Goal: Task Accomplishment & Management: Manage account settings

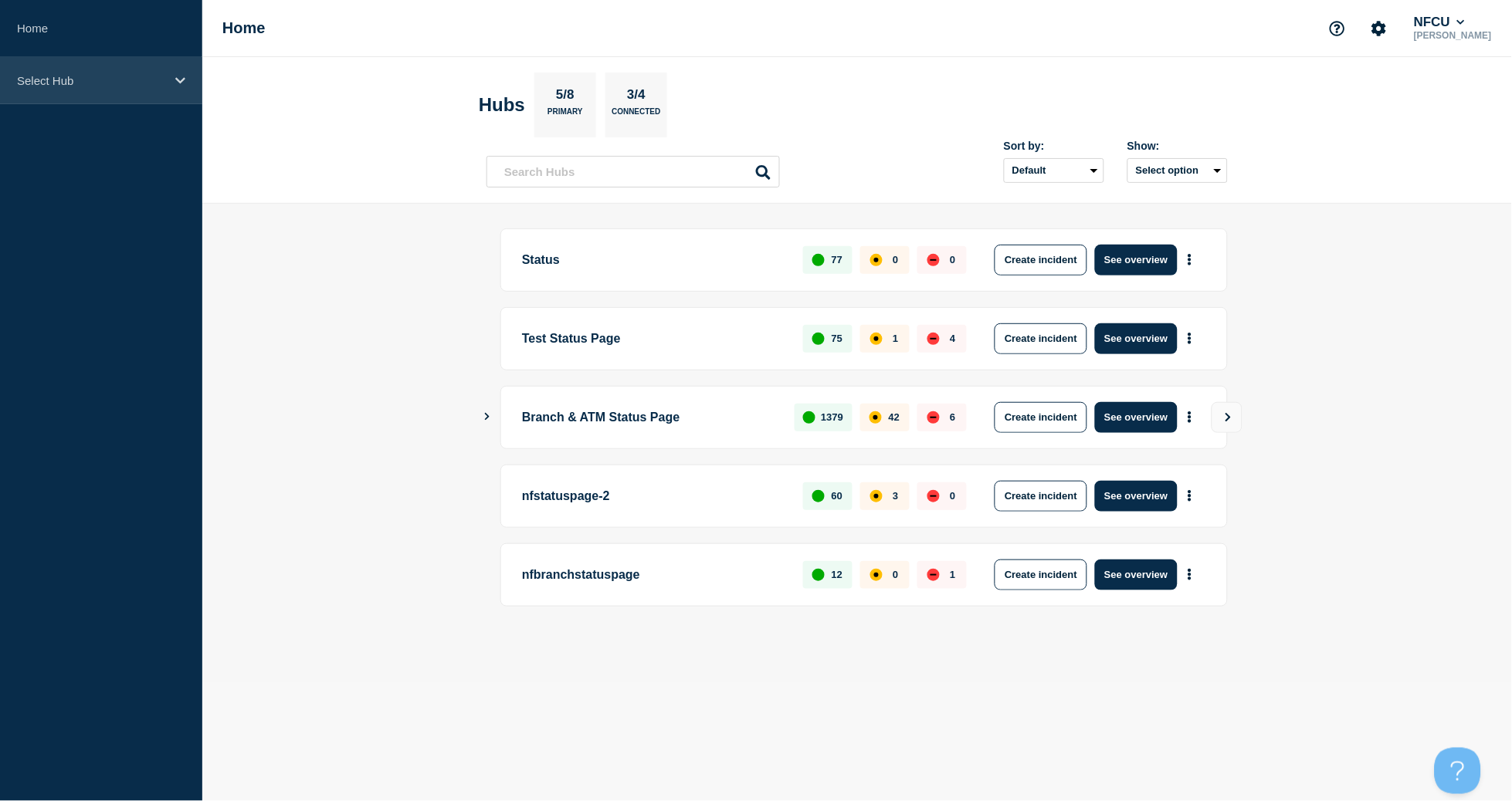
click at [21, 73] on div "Select Hub" at bounding box center [101, 81] width 202 height 47
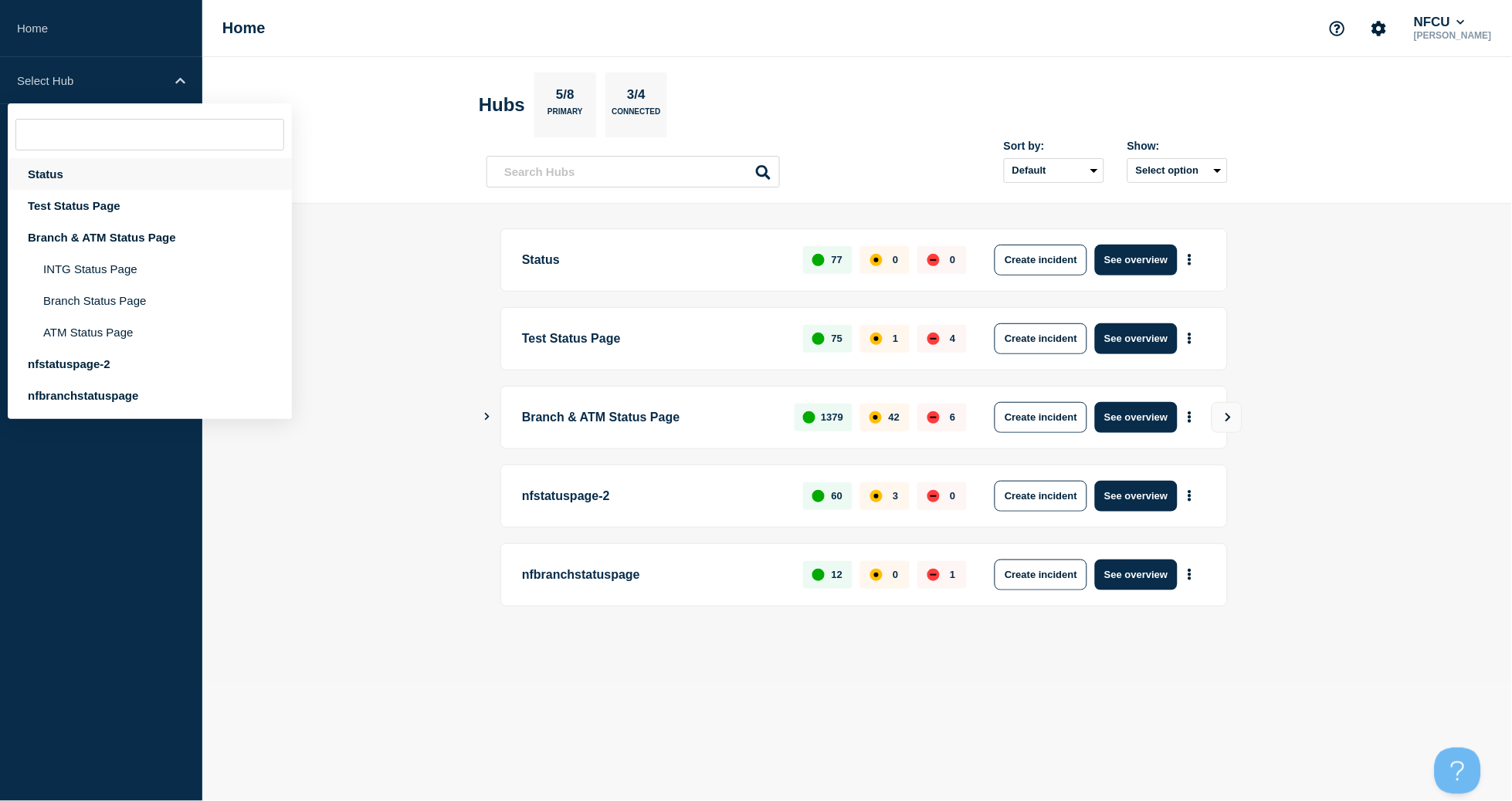
click at [66, 174] on div "Status" at bounding box center [150, 174] width 284 height 31
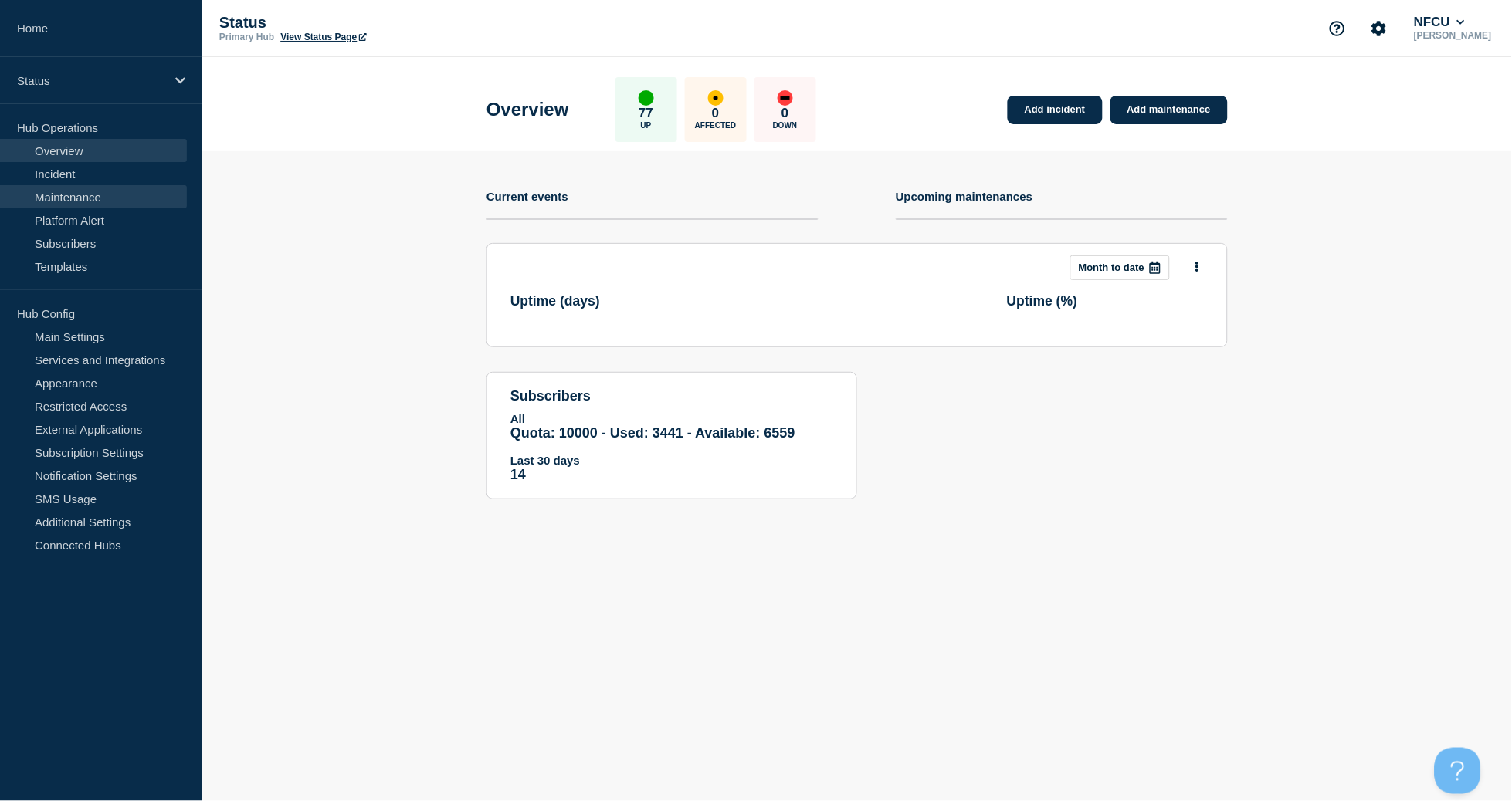
click at [76, 196] on link "Maintenance" at bounding box center [94, 197] width 187 height 23
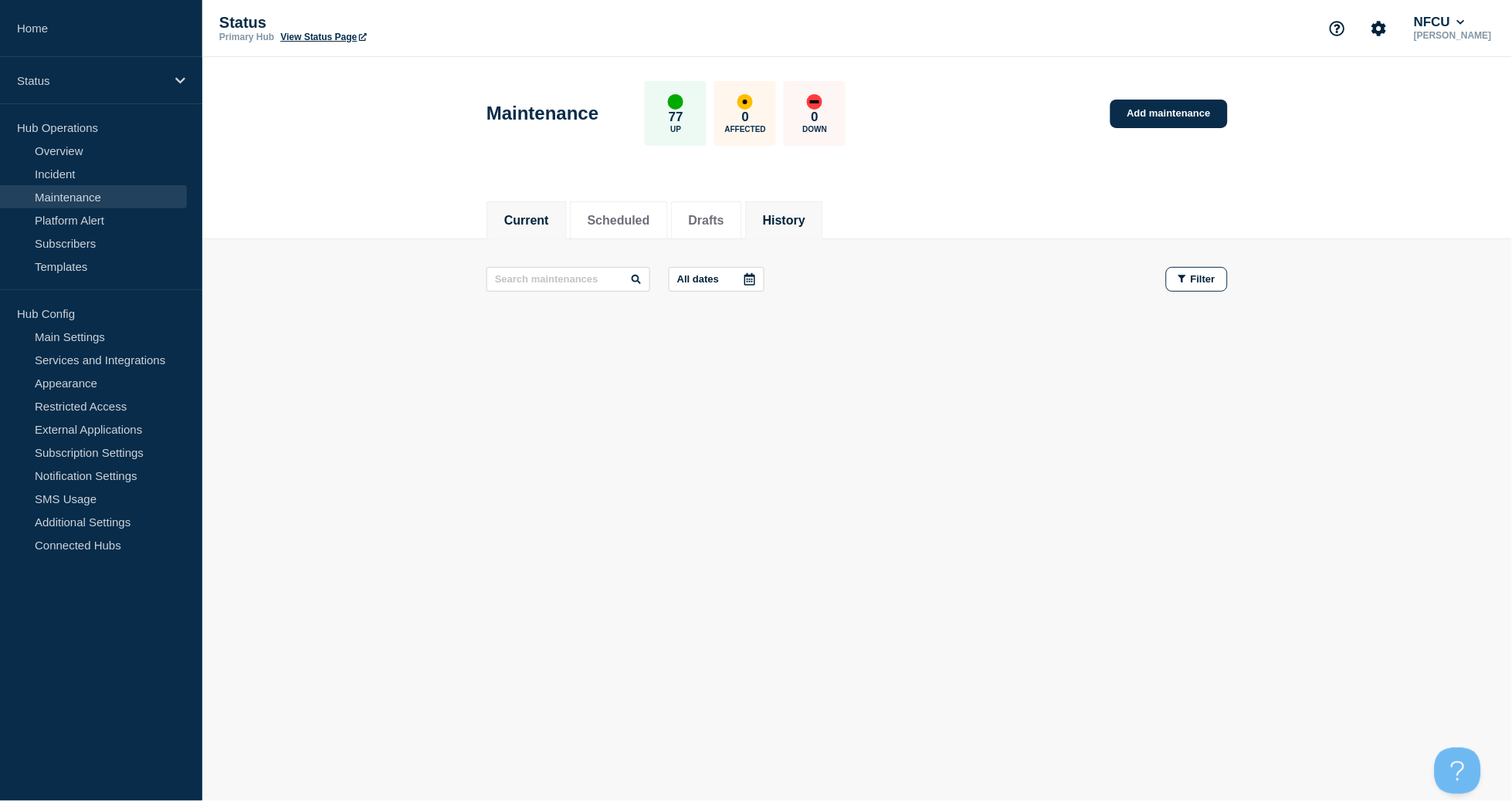
click at [801, 220] on button "History" at bounding box center [783, 220] width 42 height 13
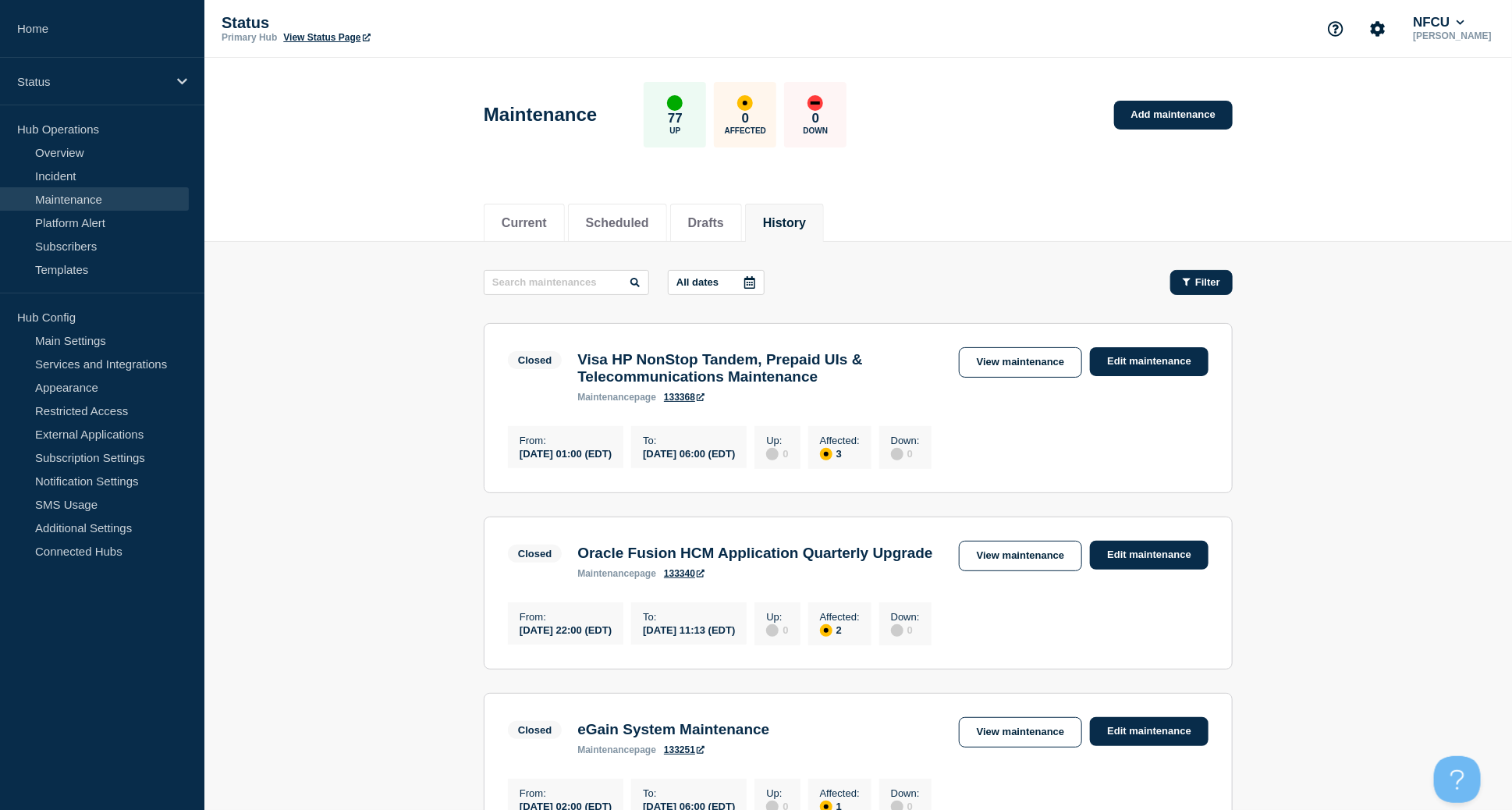
click at [1199, 289] on button "Filter" at bounding box center [1201, 282] width 63 height 25
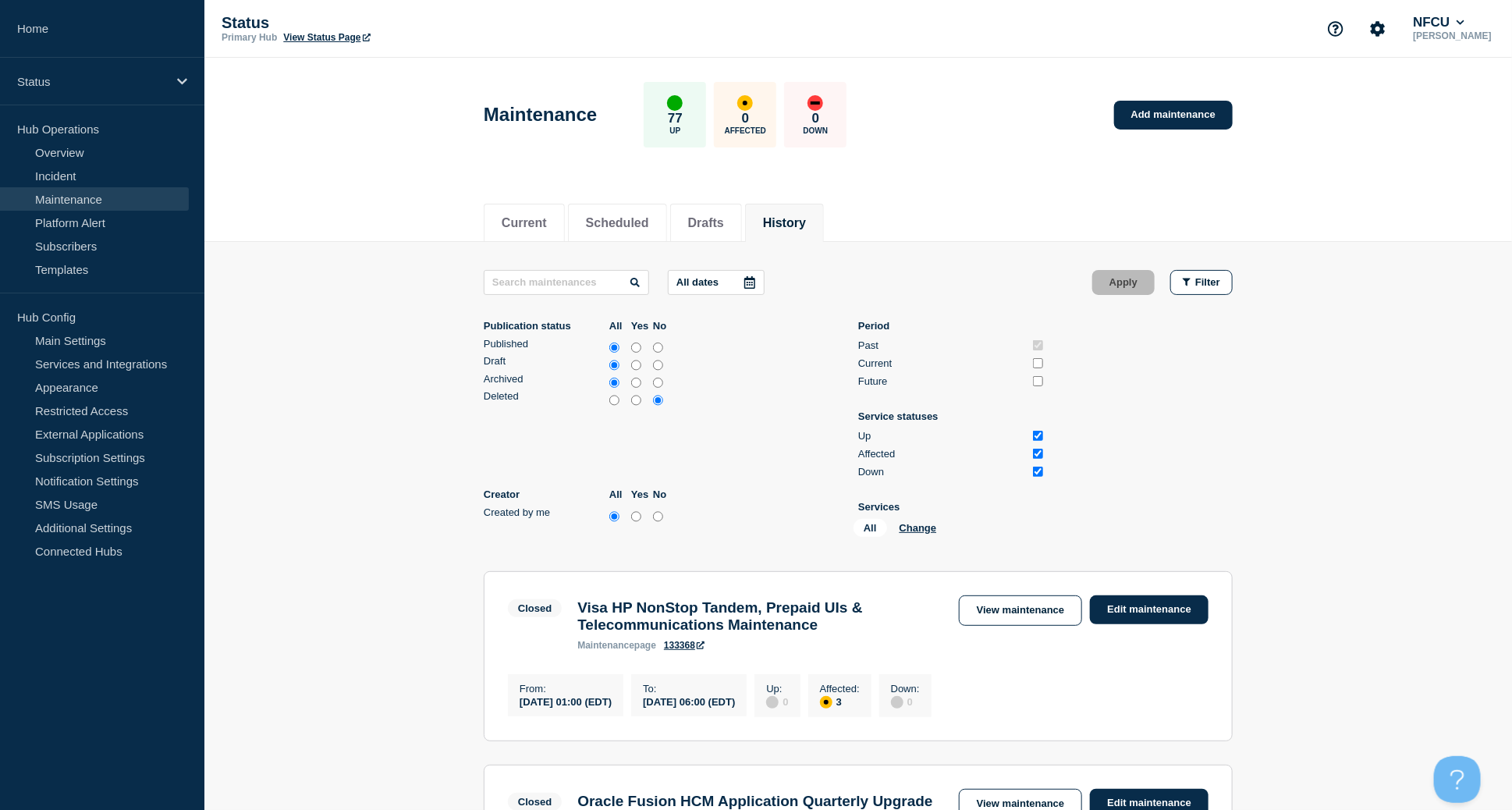
click at [748, 285] on icon at bounding box center [750, 283] width 13 height 13
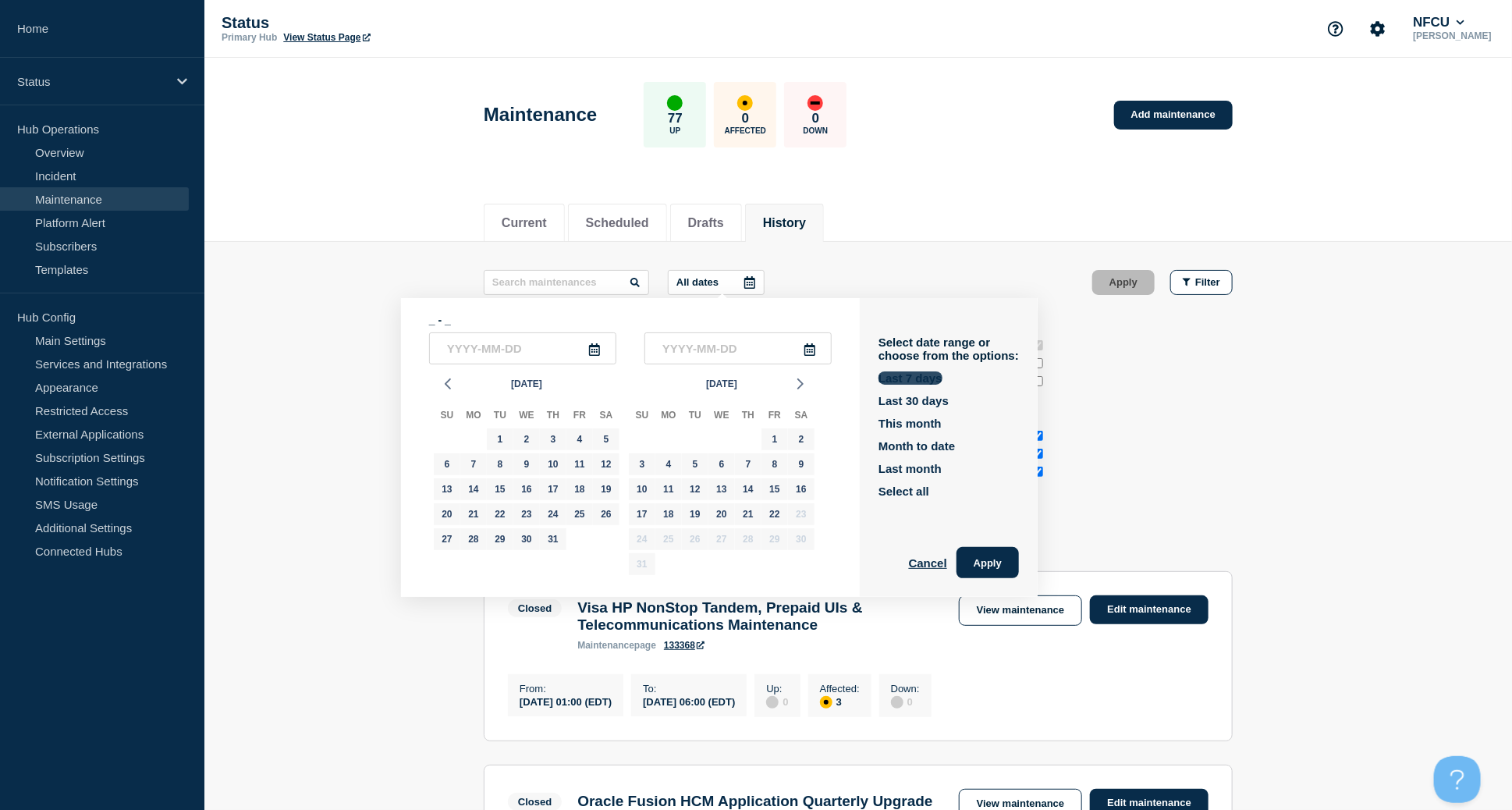
click at [910, 376] on button "Last 7 days" at bounding box center [910, 378] width 64 height 14
type input "[DATE]"
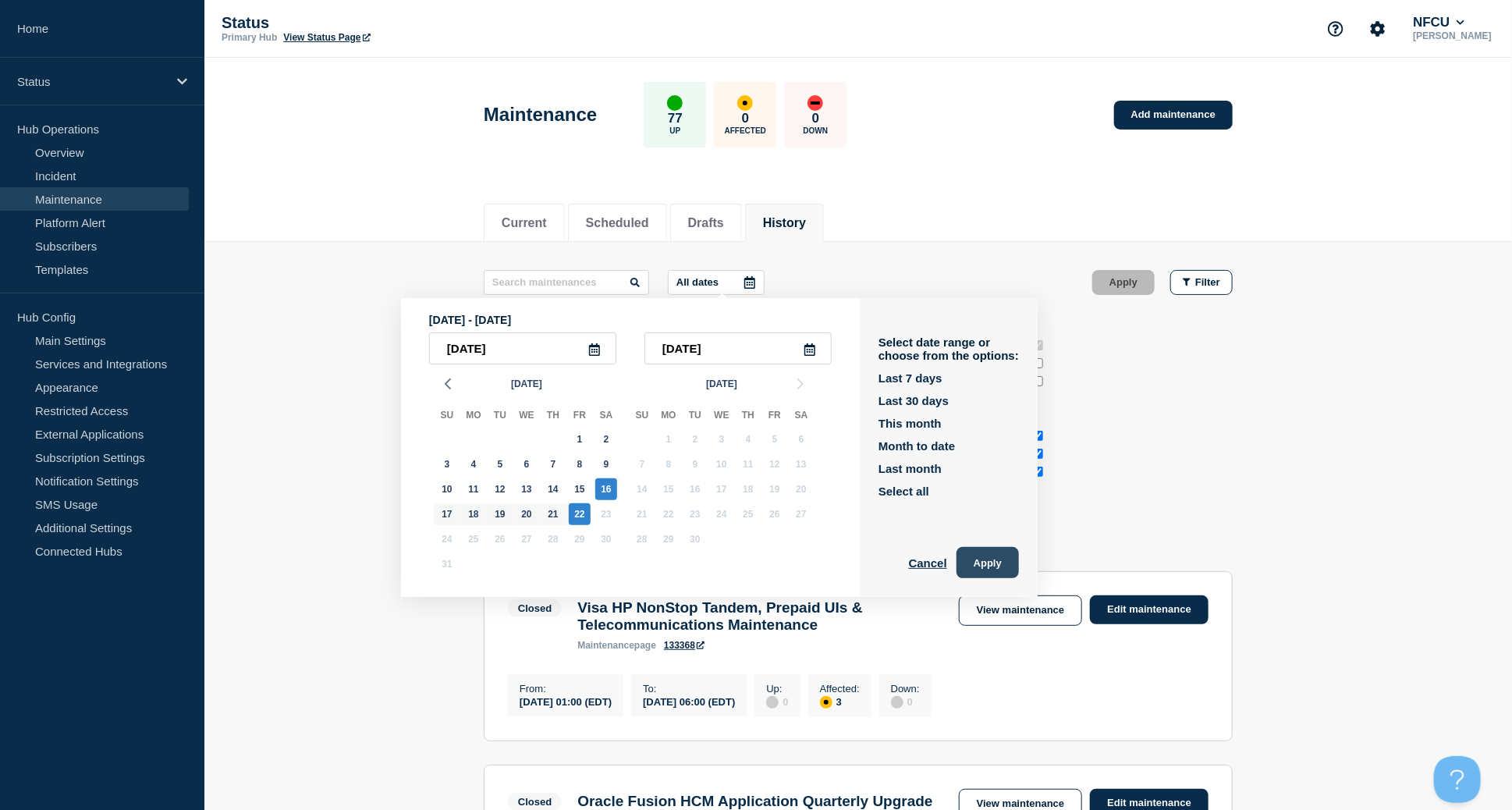
click at [1000, 559] on button "Apply" at bounding box center [988, 563] width 63 height 31
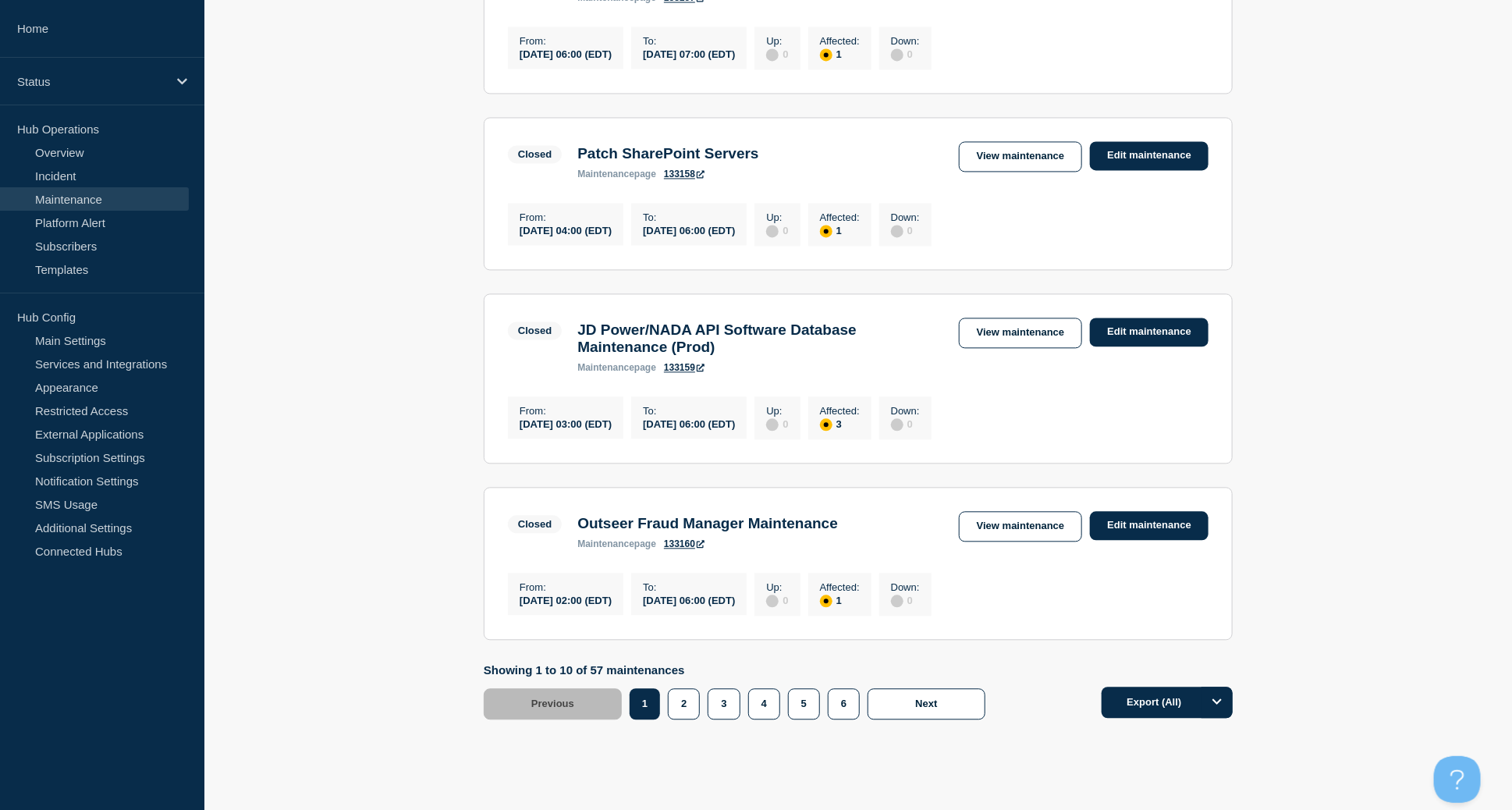
scroll to position [1825, 0]
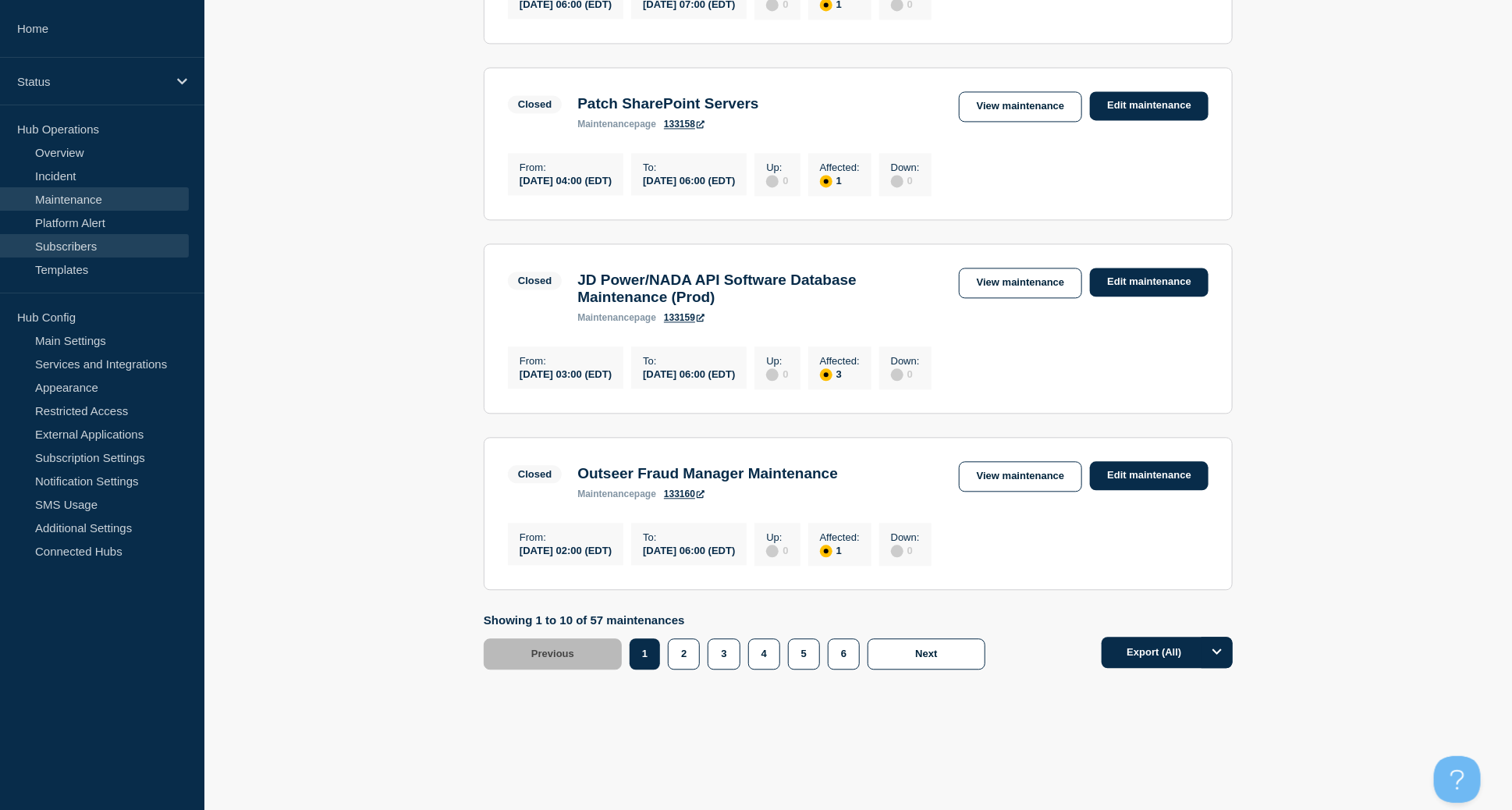
click at [66, 249] on link "Subscribers" at bounding box center [94, 246] width 189 height 24
